Goal: Go to known website: Access a specific website the user already knows

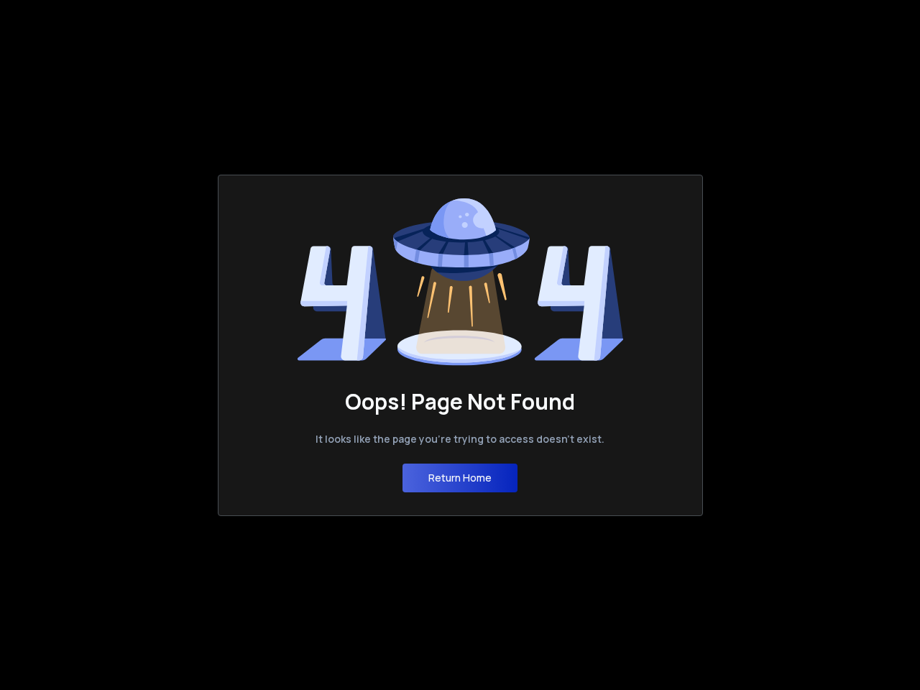
click at [460, 345] on icon at bounding box center [460, 310] width 89 height 88
click at [460, 478] on button "Return Home" at bounding box center [459, 477] width 115 height 29
click at [460, 345] on icon at bounding box center [460, 310] width 89 height 88
click at [460, 478] on button "Return Home" at bounding box center [459, 477] width 115 height 29
click at [460, 345] on icon at bounding box center [460, 310] width 89 height 88
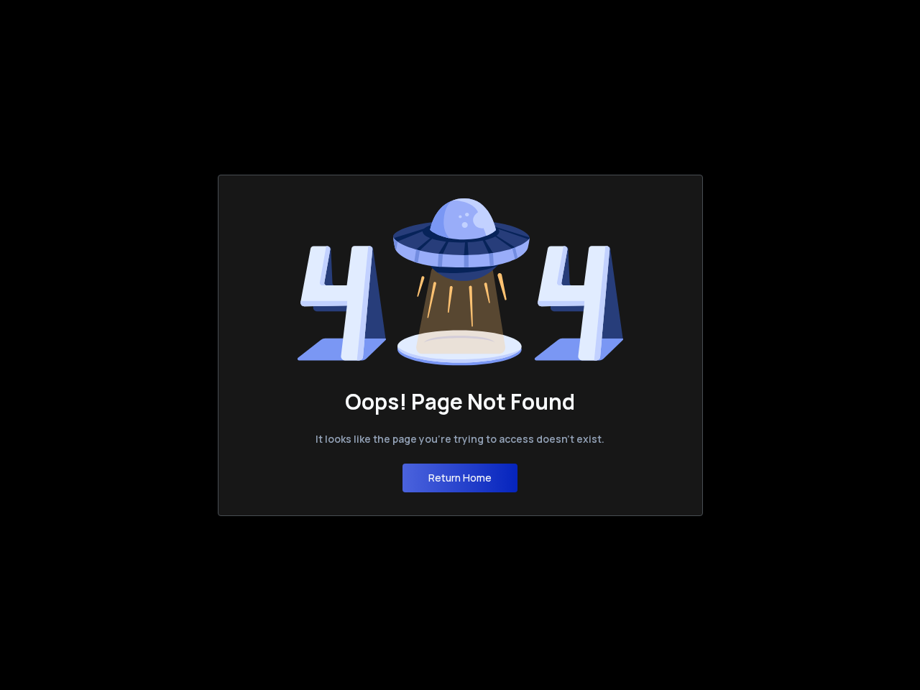
click at [460, 478] on button "Return Home" at bounding box center [459, 477] width 115 height 29
